Goal: Find contact information: Find contact information

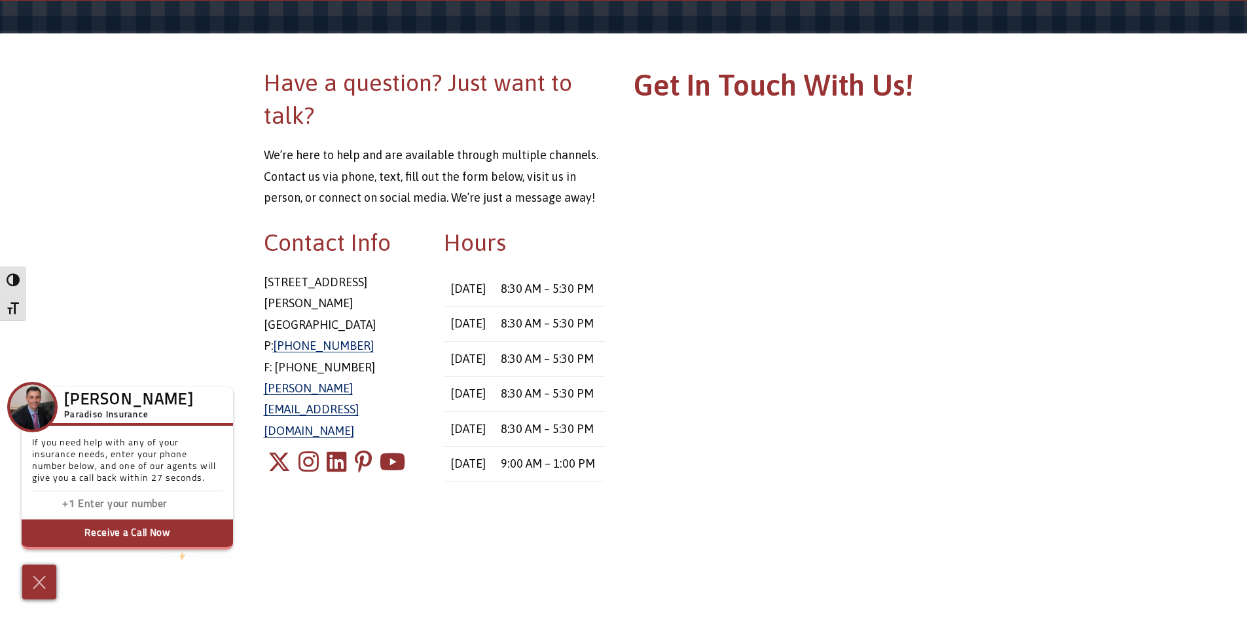
scroll to position [131, 0]
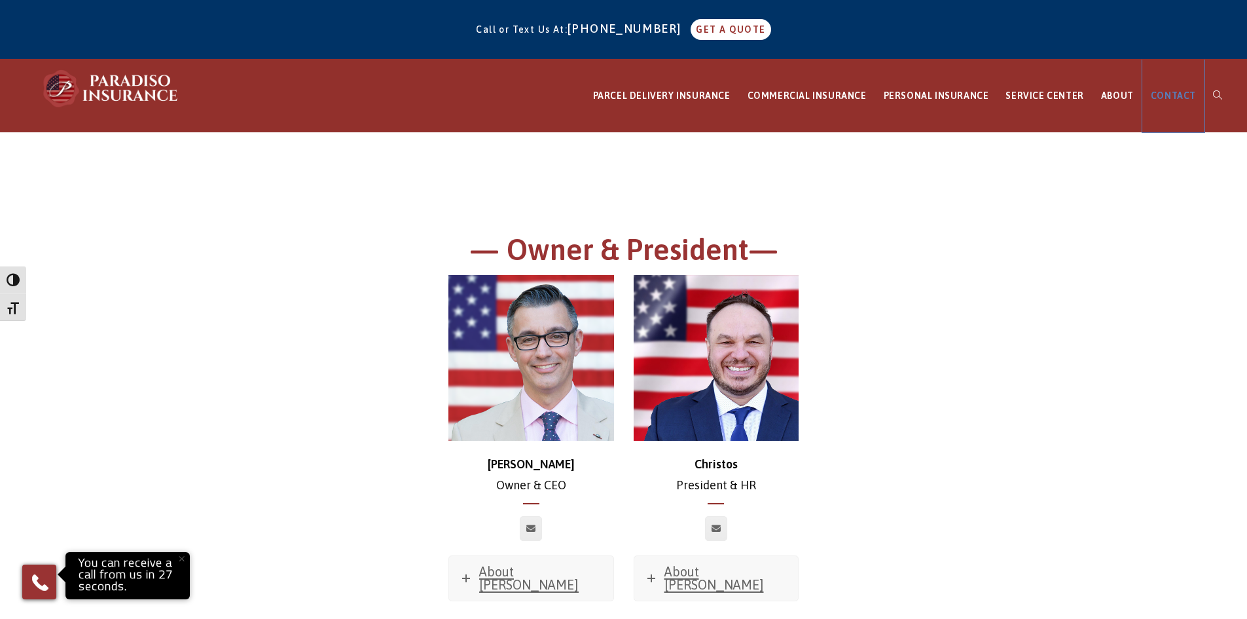
click at [1166, 98] on span "CONTACT" at bounding box center [1173, 95] width 45 height 10
